Goal: Find specific page/section: Find specific page/section

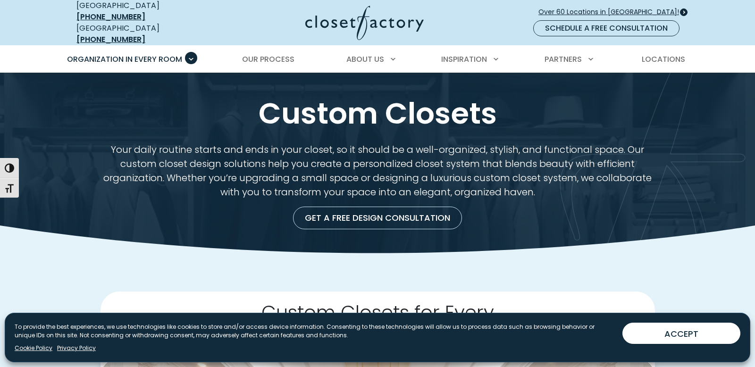
click at [656, 8] on span "Over 60 Locations in [GEOGRAPHIC_DATA]!" at bounding box center [612, 12] width 148 height 10
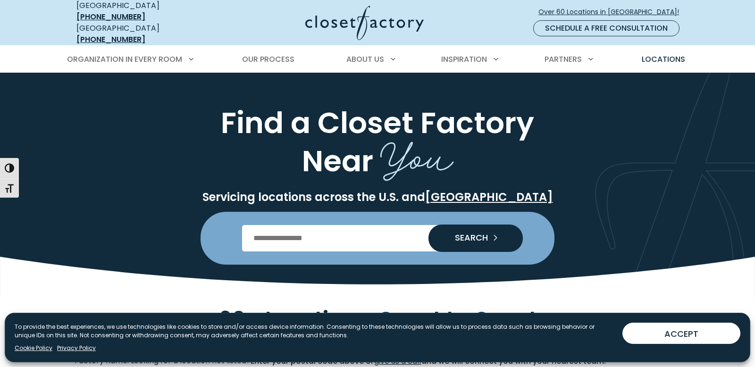
drag, startPoint x: 326, startPoint y: 238, endPoint x: 342, endPoint y: 224, distance: 21.1
click at [326, 237] on input "Enter Postal Code" at bounding box center [377, 238] width 271 height 26
type input "*****"
click at [487, 233] on span "SEARCH" at bounding box center [467, 237] width 41 height 8
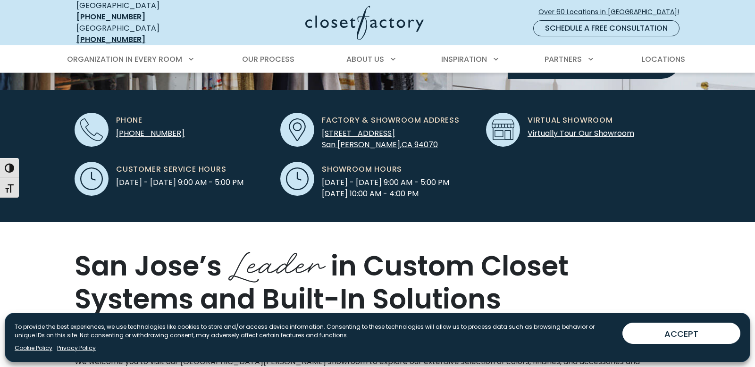
scroll to position [287, 0]
